Goal: Information Seeking & Learning: Understand process/instructions

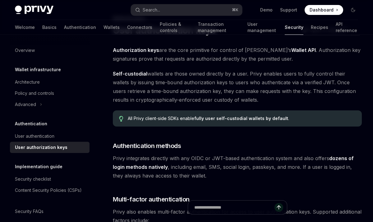
click at [144, 92] on span "Self-custodial wallets are those owned directly by a user. Privy enables users …" at bounding box center [237, 86] width 249 height 35
click at [154, 90] on span "Self-custodial wallets are those owned directly by a user. Privy enables users …" at bounding box center [237, 86] width 249 height 35
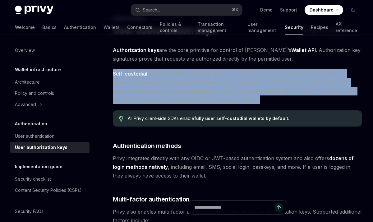
click at [154, 90] on span "Self-custodial wallets are those owned directly by a user. Privy enables users …" at bounding box center [237, 86] width 249 height 35
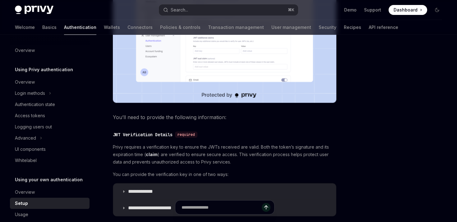
scroll to position [238, 0]
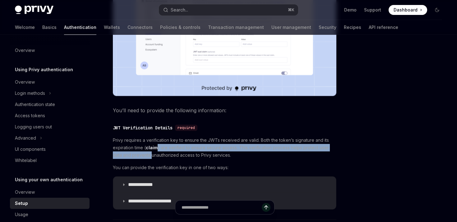
drag, startPoint x: 156, startPoint y: 144, endPoint x: 152, endPoint y: 158, distance: 15.0
click at [152, 158] on span "Privy requires a verification key to ensure the JWTs received are valid. Both t…" at bounding box center [225, 148] width 224 height 22
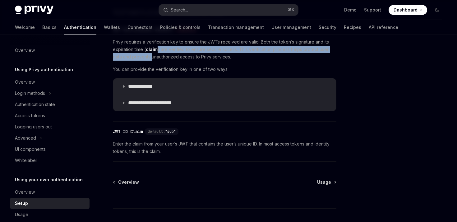
scroll to position [339, 0]
